Goal: Find specific fact: Find contact information

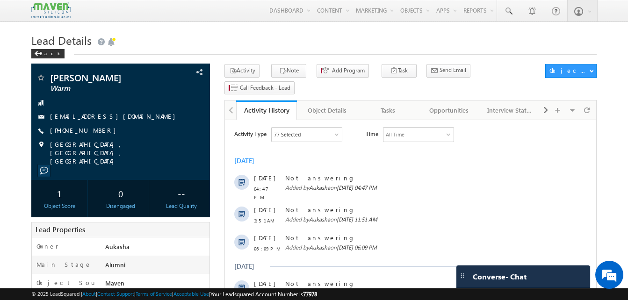
click at [183, 33] on h1 "Lead Details" at bounding box center [313, 39] width 565 height 18
drag, startPoint x: 99, startPoint y: 132, endPoint x: 94, endPoint y: 132, distance: 4.7
click at [94, 132] on div "+91-9886430170" at bounding box center [120, 130] width 169 height 9
copy div "+91-9886430170"
click at [229, 45] on h1 "Lead Details" at bounding box center [313, 39] width 565 height 18
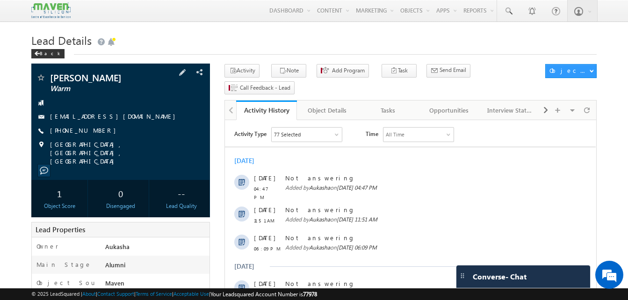
drag, startPoint x: 102, startPoint y: 131, endPoint x: 96, endPoint y: 131, distance: 6.1
click at [96, 131] on div "+91-9886430170" at bounding box center [120, 130] width 169 height 9
drag, startPoint x: 101, startPoint y: 131, endPoint x: 96, endPoint y: 131, distance: 5.6
click at [96, 131] on div "+91-9886430170" at bounding box center [120, 130] width 169 height 9
copy div "+91-9886430170"
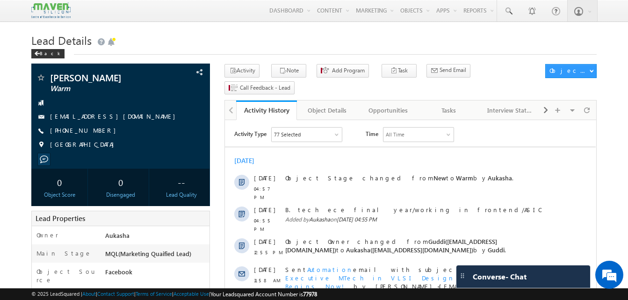
click at [96, 131] on div "+91-8073561899" at bounding box center [120, 130] width 169 height 9
copy div "+91-8073561899"
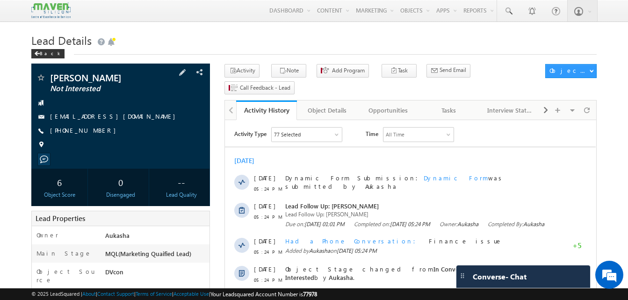
drag, startPoint x: 104, startPoint y: 132, endPoint x: 95, endPoint y: 132, distance: 8.4
click at [95, 132] on div "+91-9535207179" at bounding box center [120, 130] width 169 height 9
copy div "+91-9535207179"
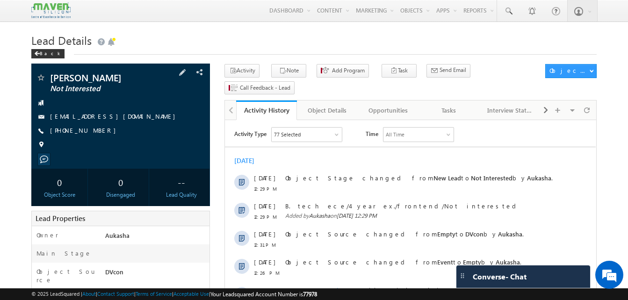
drag, startPoint x: 101, startPoint y: 132, endPoint x: 95, endPoint y: 132, distance: 5.6
click at [95, 132] on div "+91-9611873039" at bounding box center [120, 130] width 169 height 9
copy div "+91-9611873039"
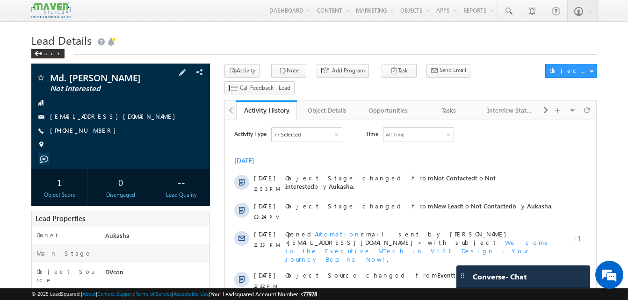
drag, startPoint x: 102, startPoint y: 128, endPoint x: 95, endPoint y: 130, distance: 7.4
click at [95, 130] on div "+91-6207633137" at bounding box center [120, 130] width 169 height 9
copy div "+91-6207633137"
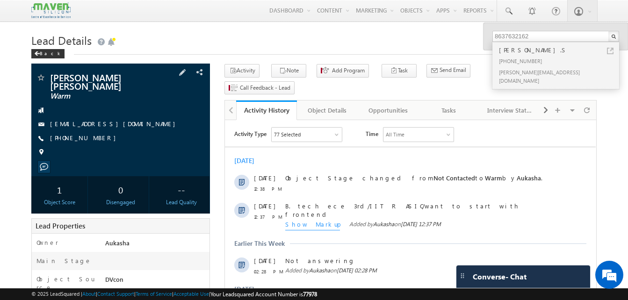
drag, startPoint x: 101, startPoint y: 131, endPoint x: 95, endPoint y: 131, distance: 6.1
click at [95, 134] on div "[PHONE_NUMBER]" at bounding box center [120, 138] width 169 height 9
copy div "[PHONE_NUMBER]"
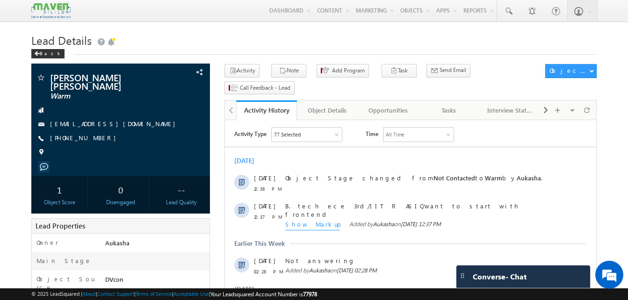
drag, startPoint x: 100, startPoint y: 133, endPoint x: 95, endPoint y: 133, distance: 5.1
click at [95, 134] on div "+91-6380560984" at bounding box center [120, 138] width 169 height 9
copy div "+91-6380560984"
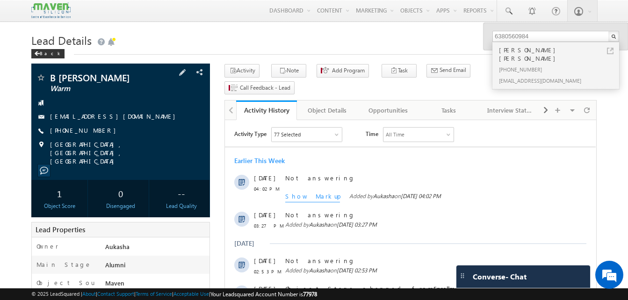
drag, startPoint x: 104, startPoint y: 129, endPoint x: 95, endPoint y: 130, distance: 9.5
click at [95, 130] on div "+91-7204443614" at bounding box center [120, 130] width 169 height 9
copy div "+91-7204443614"
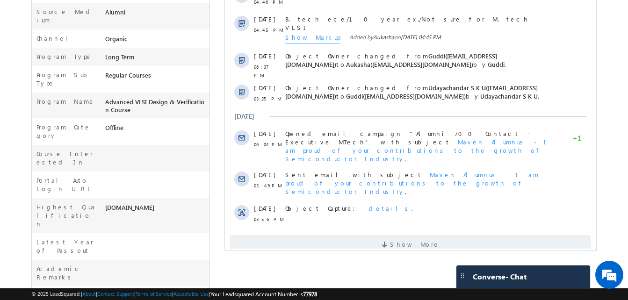
scroll to position [327, 0]
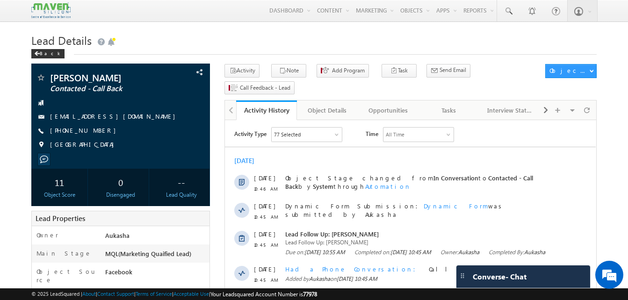
click at [259, 33] on h1 "Lead Details" at bounding box center [313, 39] width 565 height 18
click at [272, 43] on h1 "Lead Details" at bounding box center [313, 39] width 565 height 18
click at [95, 133] on div "+91-7075069257" at bounding box center [120, 130] width 169 height 9
copy div "+91-7075069257"
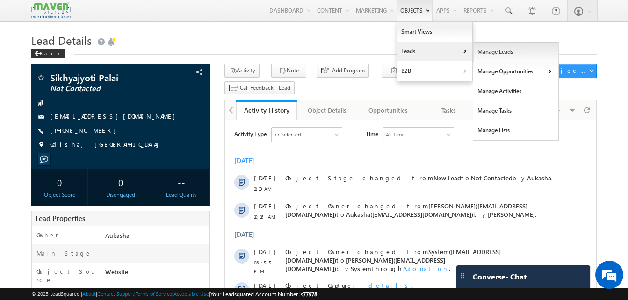
click at [496, 59] on link "Manage Leads" at bounding box center [516, 52] width 86 height 20
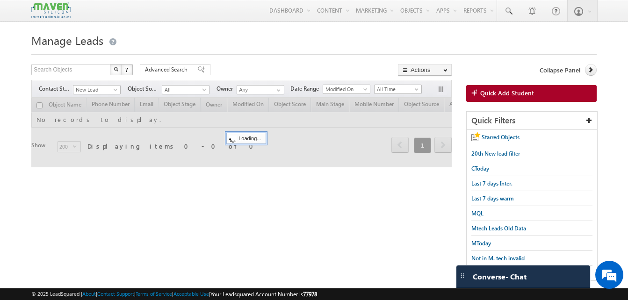
click at [213, 52] on div at bounding box center [313, 52] width 565 height 6
